Goal: Task Accomplishment & Management: Manage account settings

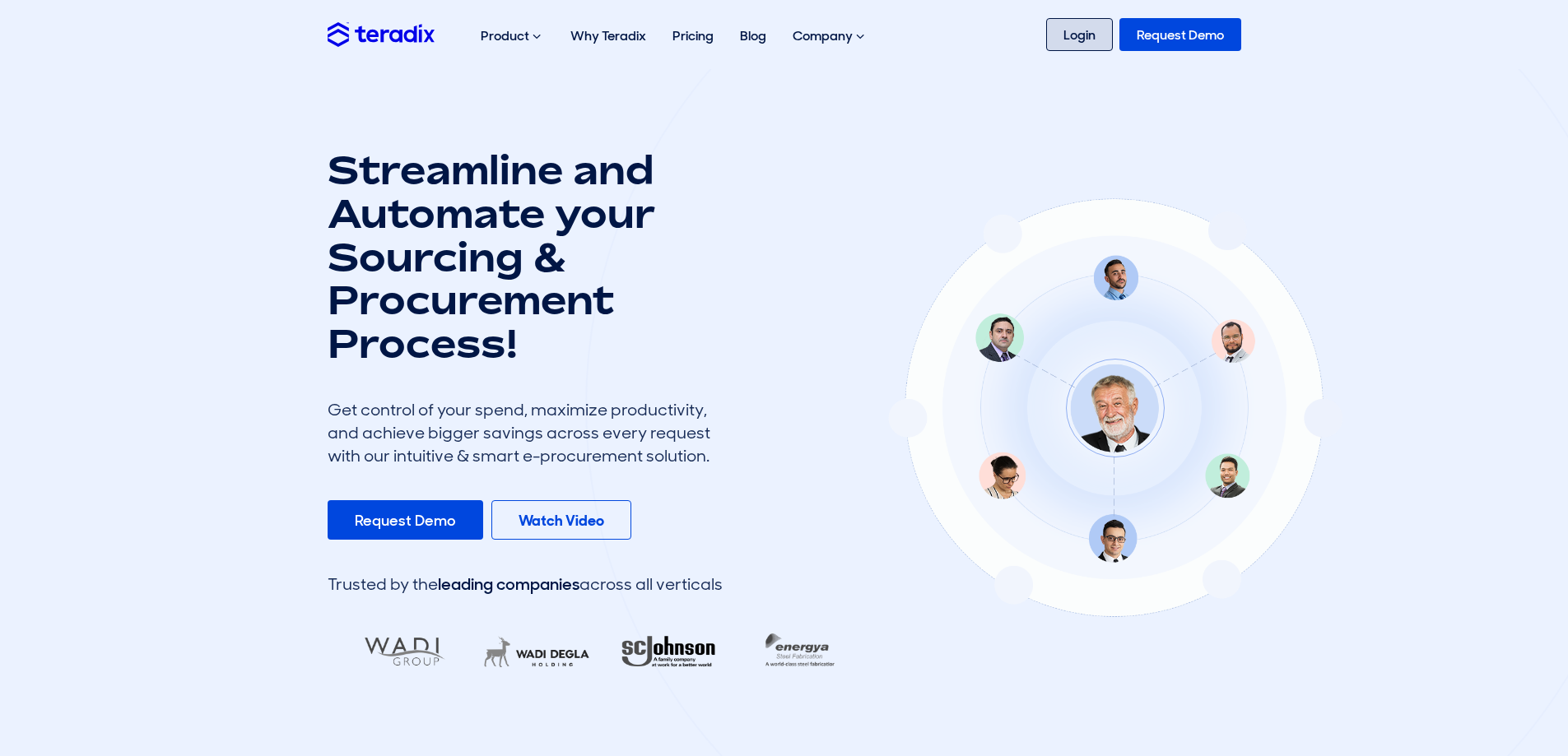
click at [1079, 36] on link "Login" at bounding box center [1079, 35] width 66 height 33
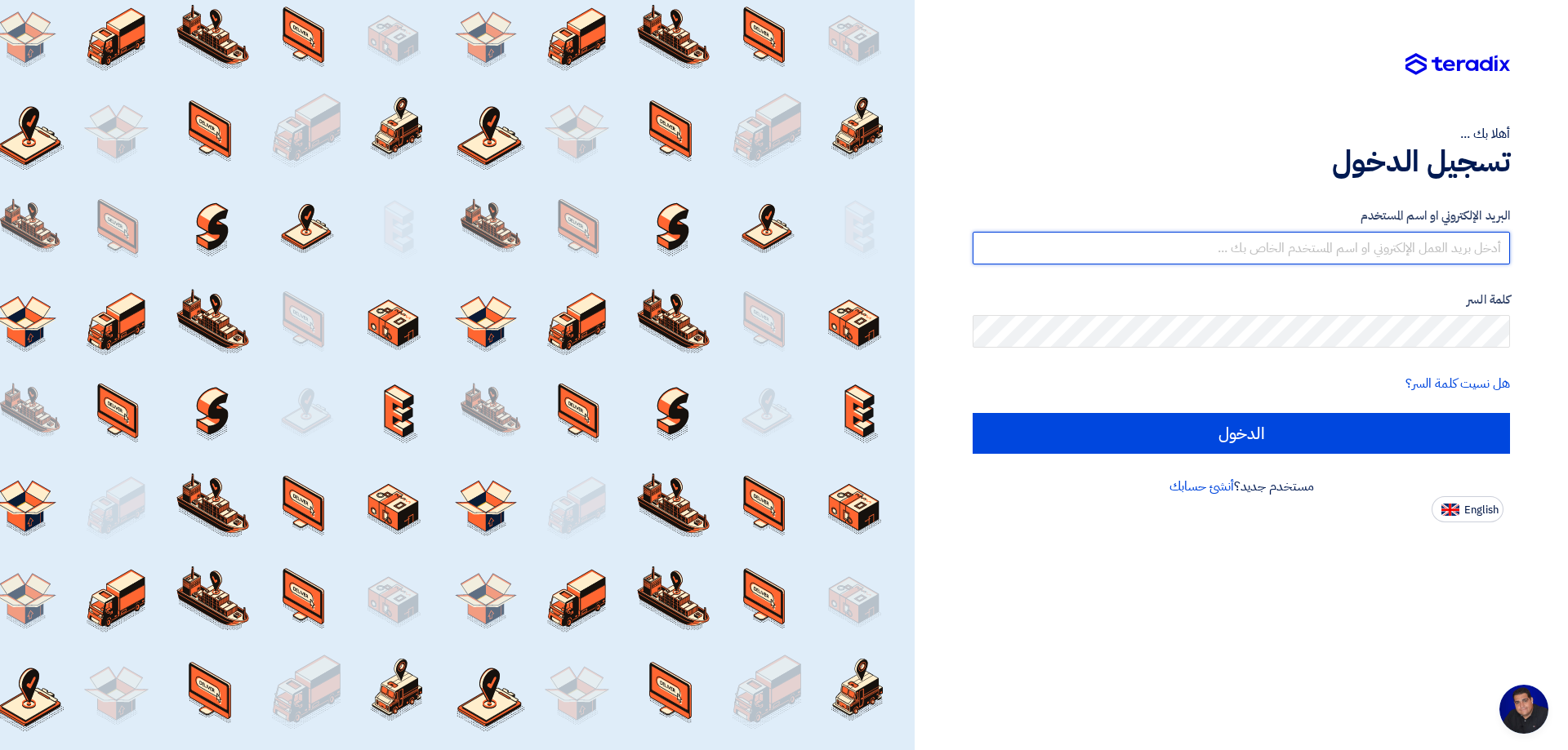
click at [1229, 261] on input "text" at bounding box center [1240, 248] width 537 height 32
type input "[EMAIL_ADDRESS][DOMAIN_NAME]"
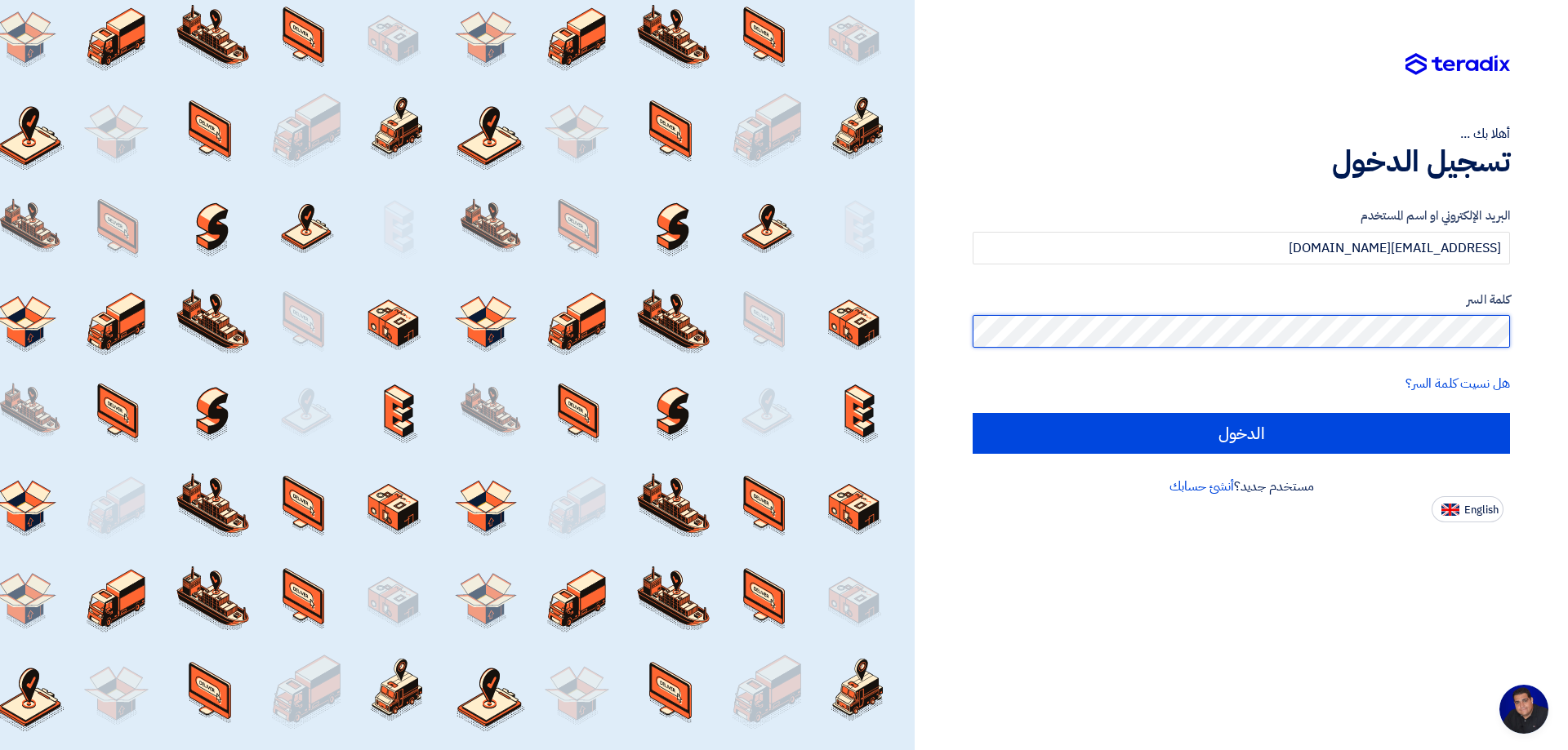
click at [972, 413] on input "الدخول" at bounding box center [1240, 433] width 537 height 41
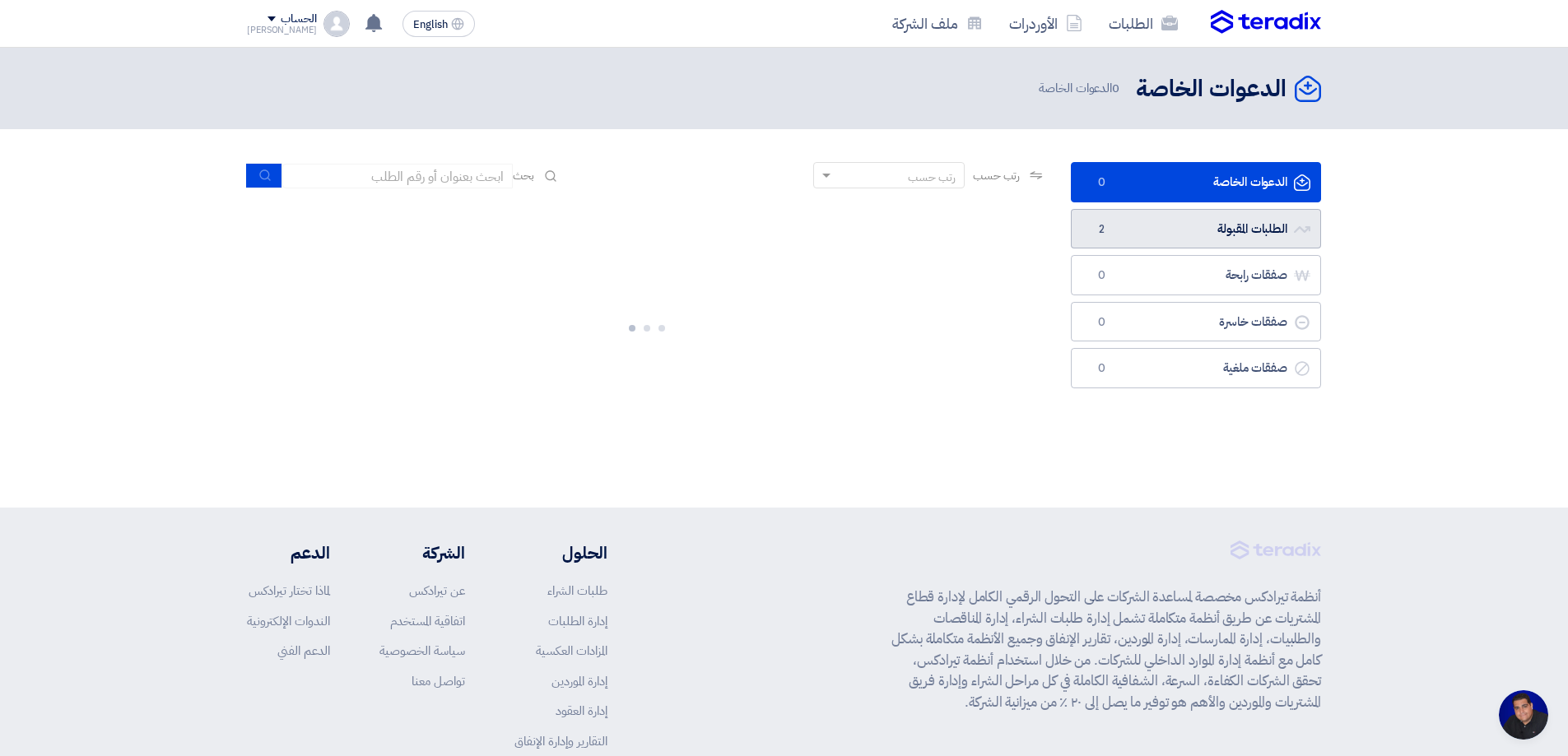
click at [1144, 217] on link "الطلبات المقبولة الطلبات المقبولة 2" at bounding box center [1196, 229] width 250 height 40
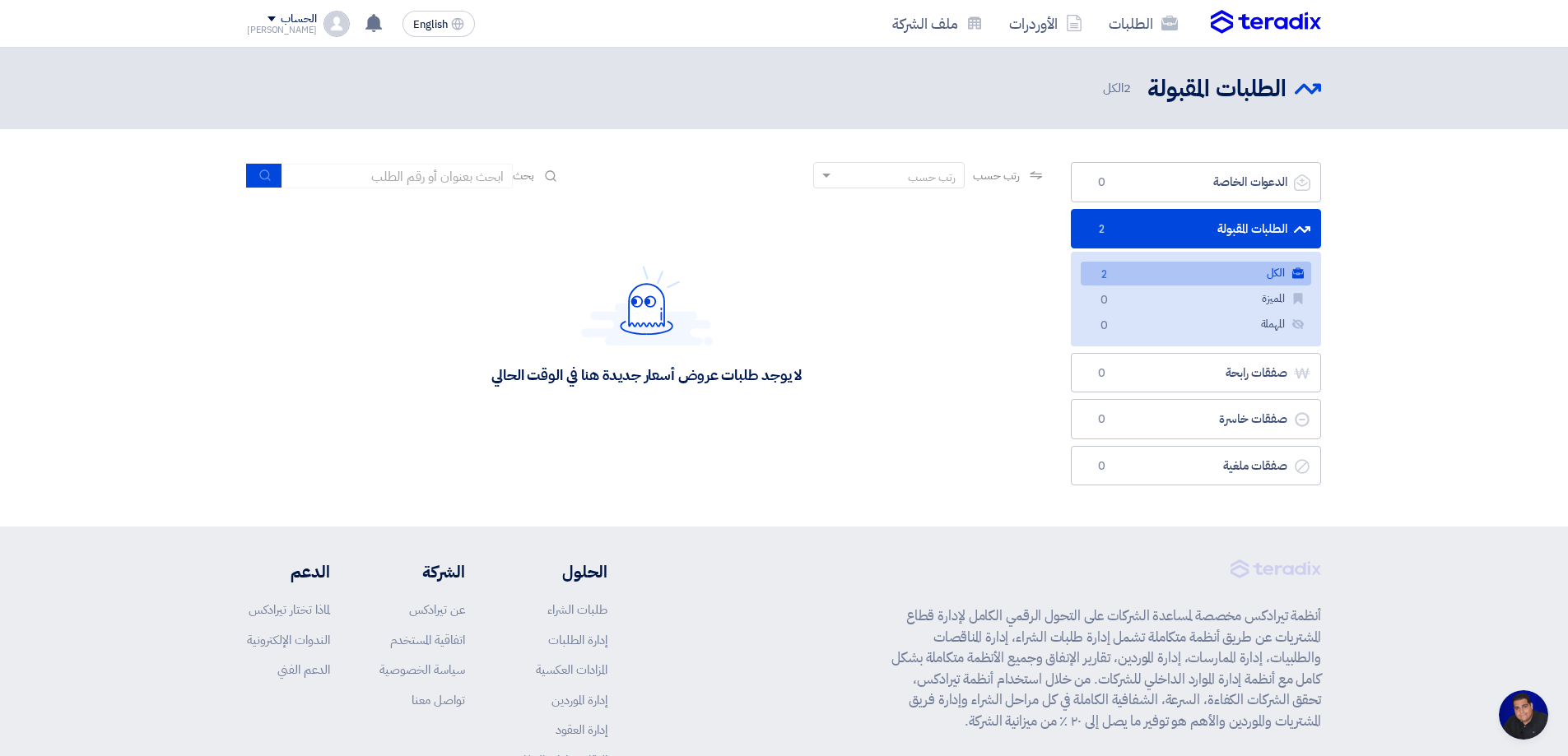
click at [1109, 272] on span "2" at bounding box center [1104, 275] width 20 height 17
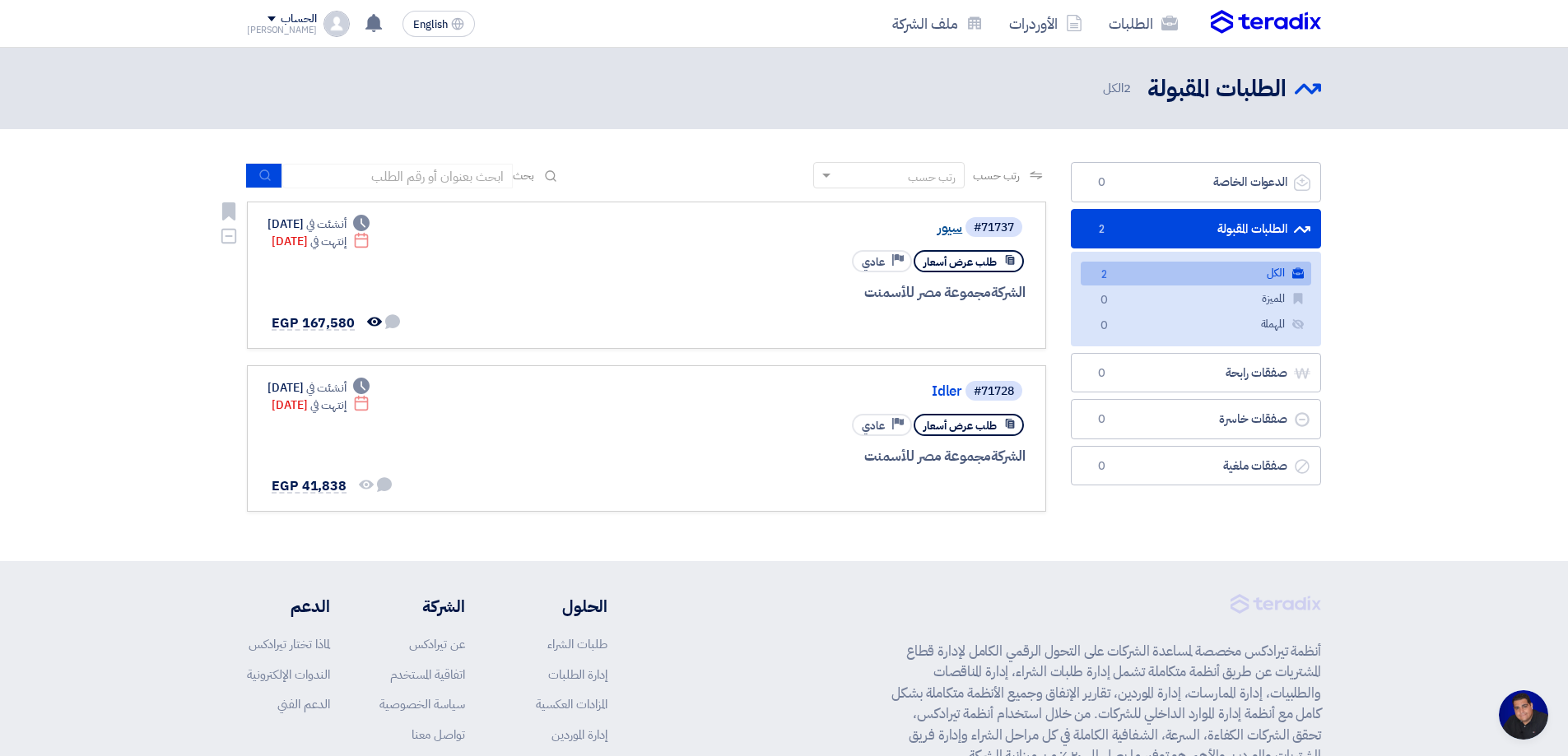
click at [946, 233] on link "سيور" at bounding box center [798, 227] width 329 height 15
click at [1239, 428] on link "صفقات خاسرة صفقات خاسرة 0" at bounding box center [1196, 419] width 250 height 40
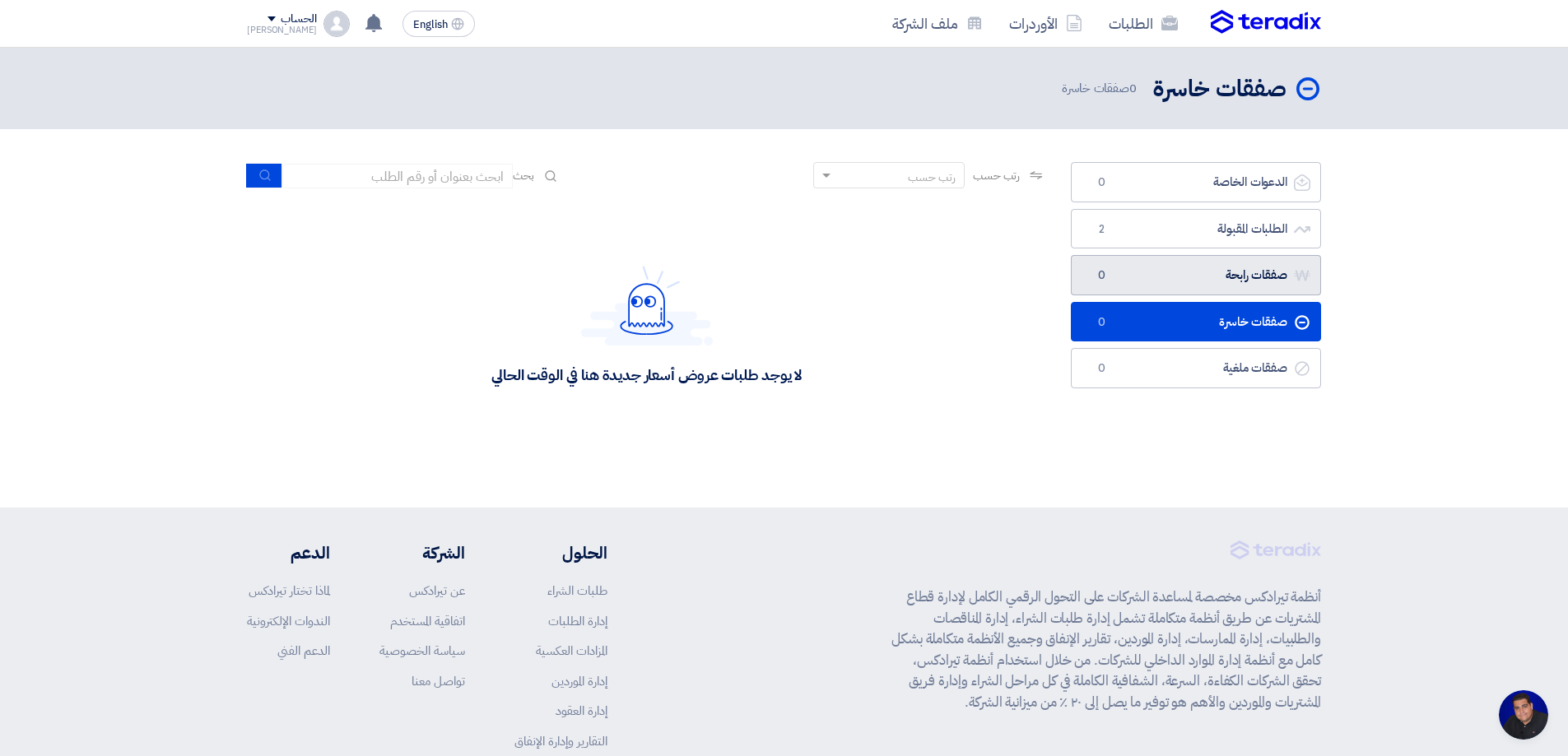
click at [1144, 262] on link "صفقات رابحة صفقات رابحة 0" at bounding box center [1196, 275] width 250 height 40
